Goal: Task Accomplishment & Management: Use online tool/utility

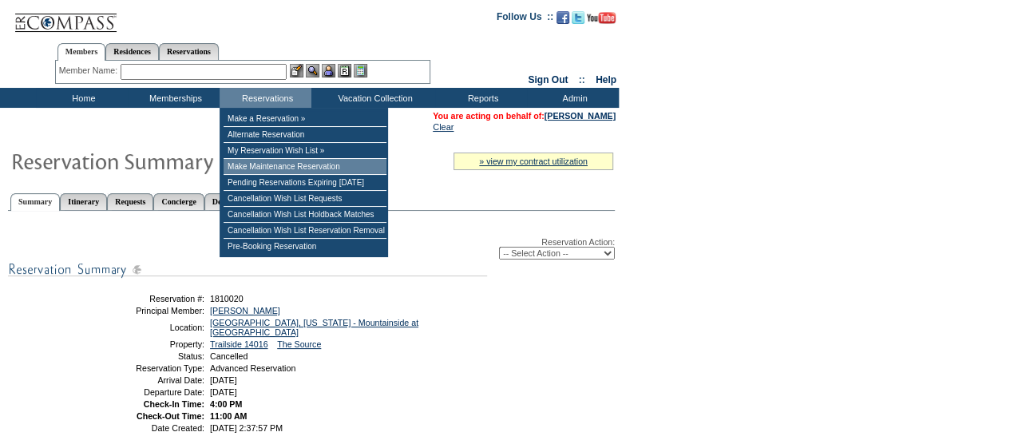
click at [314, 168] on td "Make Maintenance Reservation" at bounding box center [305, 167] width 163 height 16
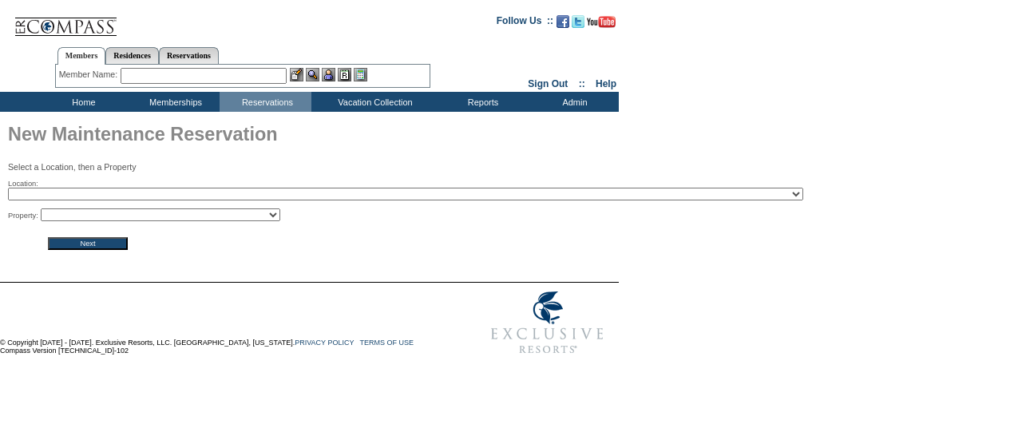
click at [283, 192] on select "2024 The Founders Cup - Eden Club Founders Cup 2025 [US_STATE] [GEOGRAPHIC_DATA…" at bounding box center [405, 194] width 795 height 13
select select "37"
click at [8, 189] on select "2024 The Founders Cup - Eden Club Founders Cup 2025 [US_STATE] [GEOGRAPHIC_DATA…" at bounding box center [405, 194] width 795 height 13
